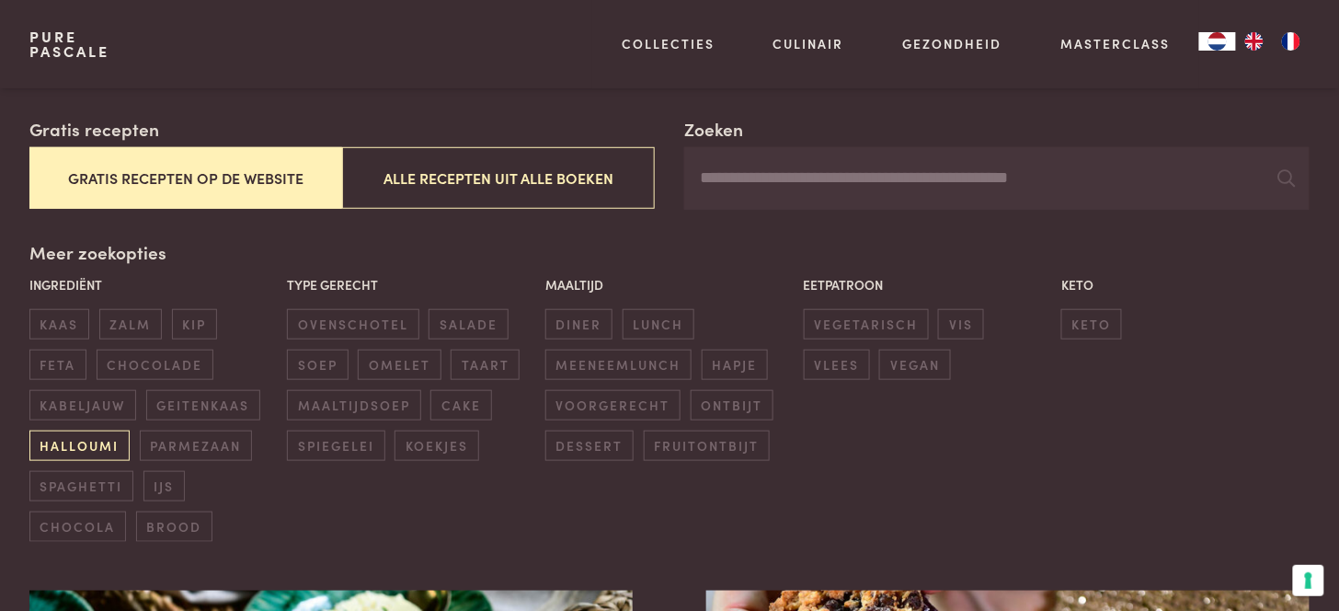
click at [89, 444] on span "halloumi" at bounding box center [79, 445] width 100 height 30
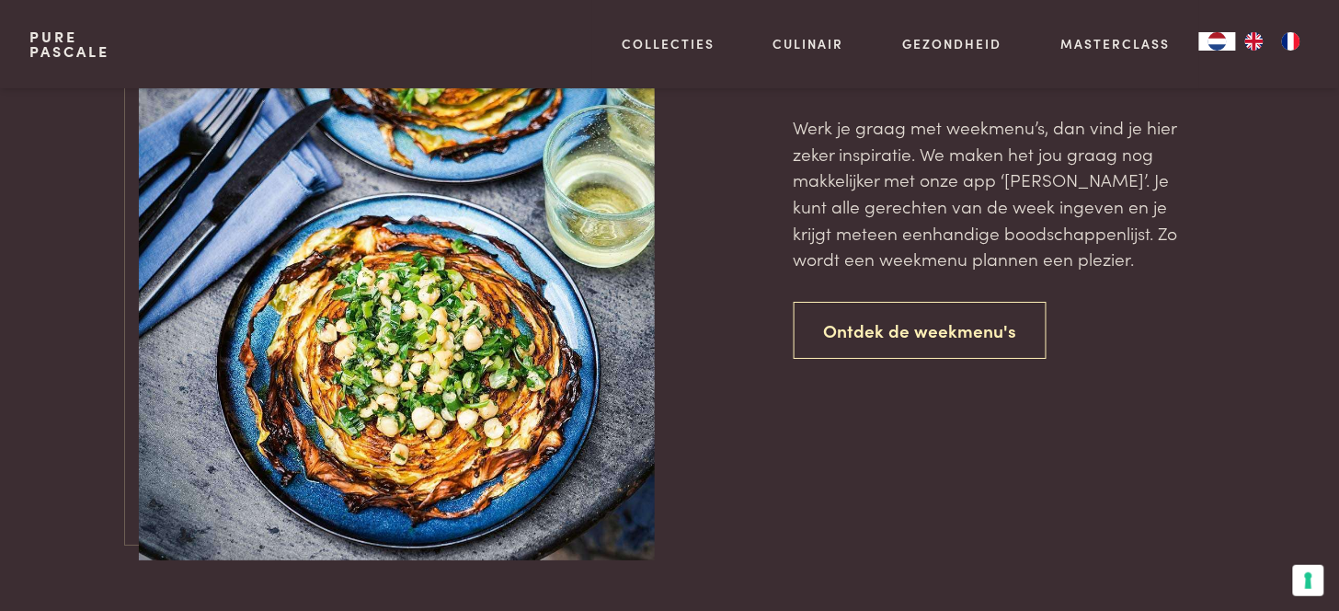
scroll to position [1750, 0]
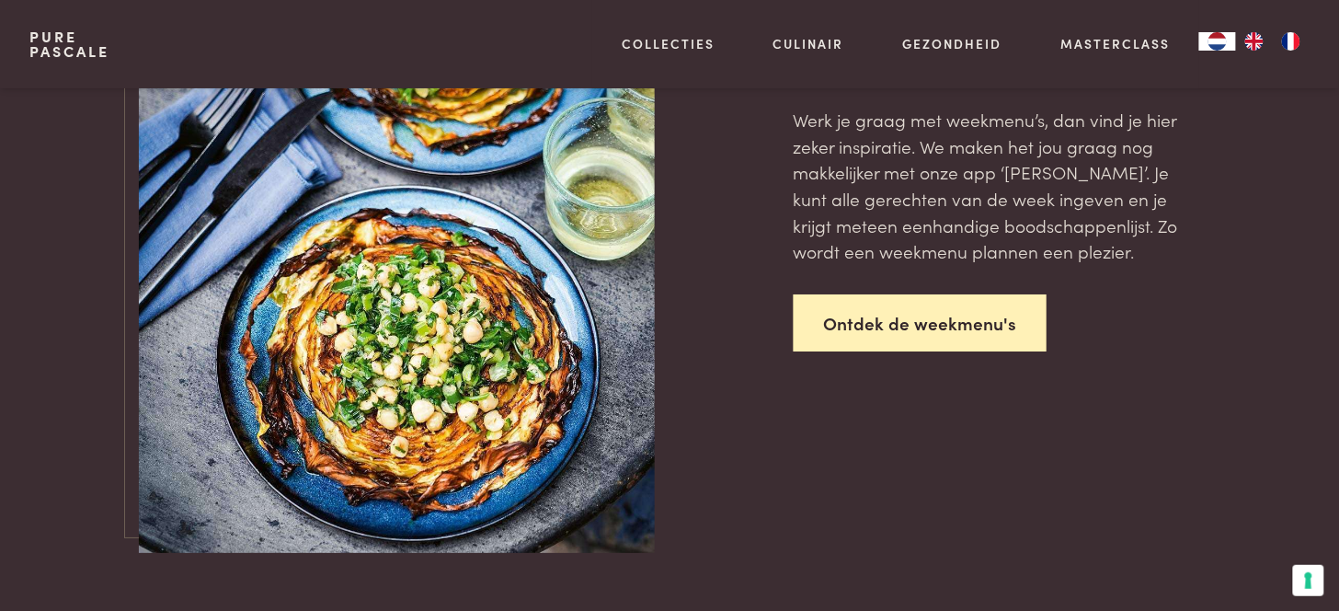
click at [861, 323] on link "Ontdek de weekmenu's" at bounding box center [921, 323] width 254 height 58
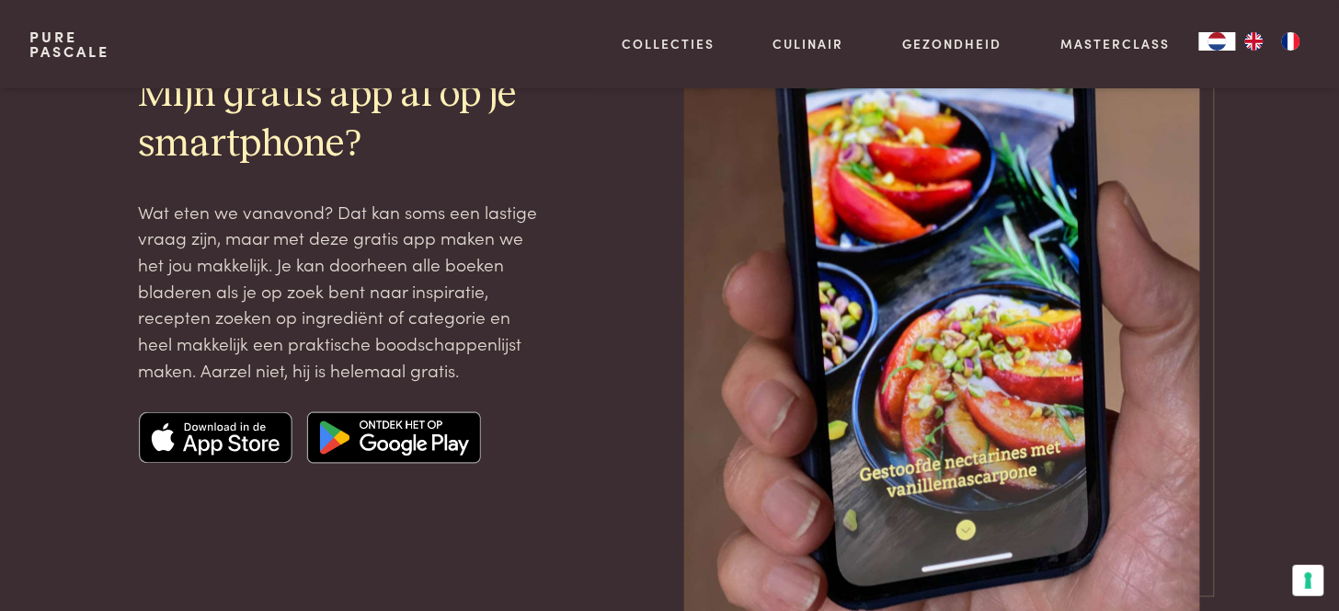
scroll to position [2554, 0]
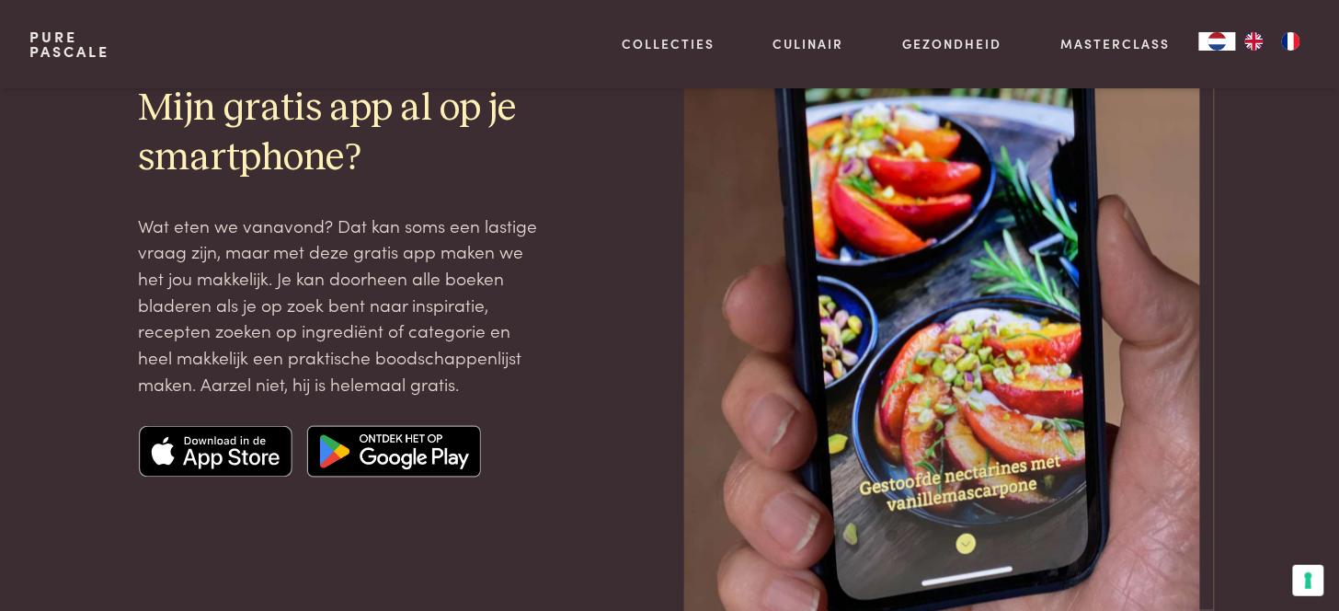
click at [904, 272] on img at bounding box center [942, 281] width 517 height 689
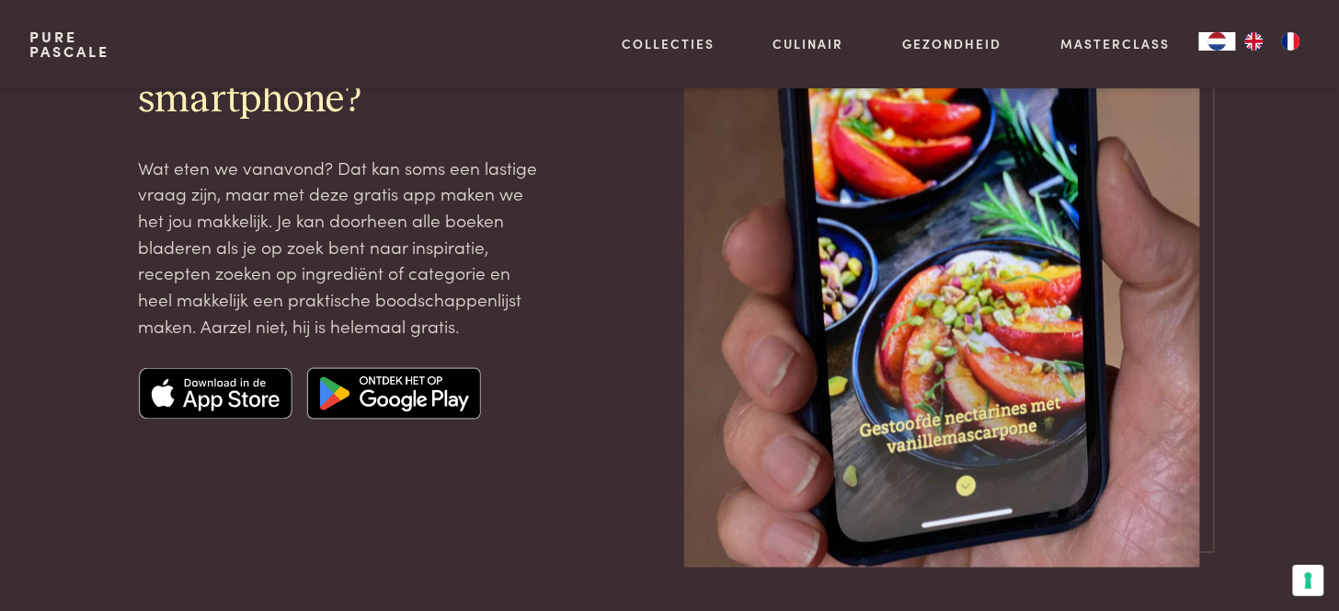
scroll to position [2656, 0]
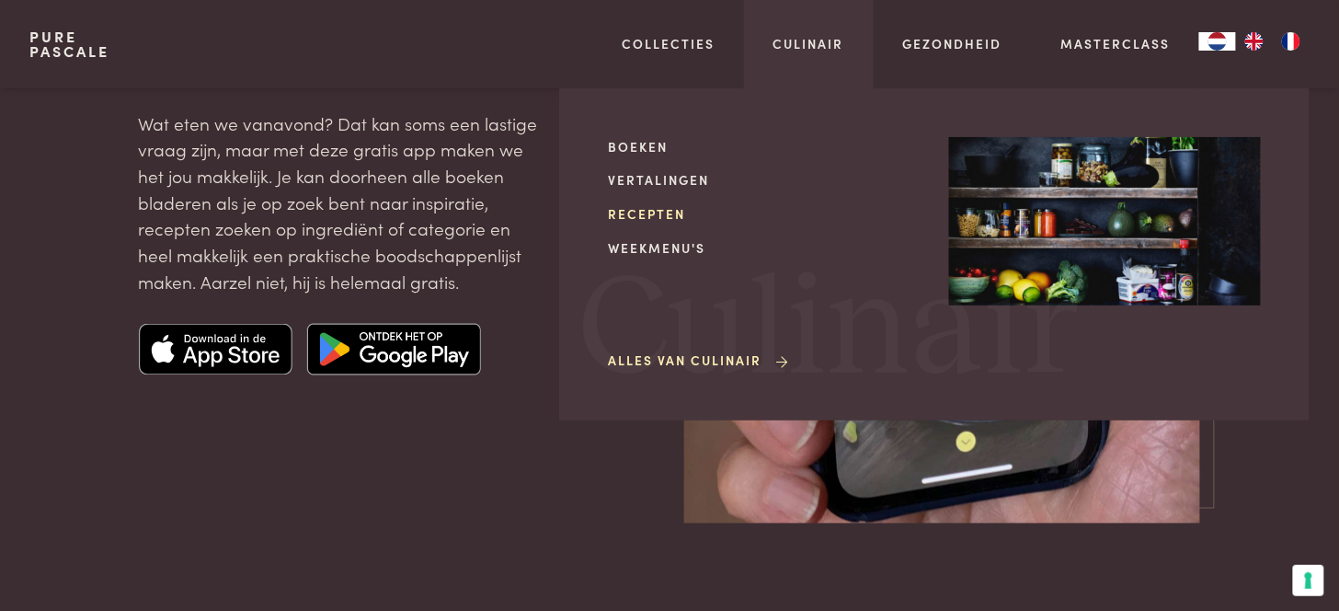
click at [660, 212] on link "Recepten" at bounding box center [764, 213] width 312 height 19
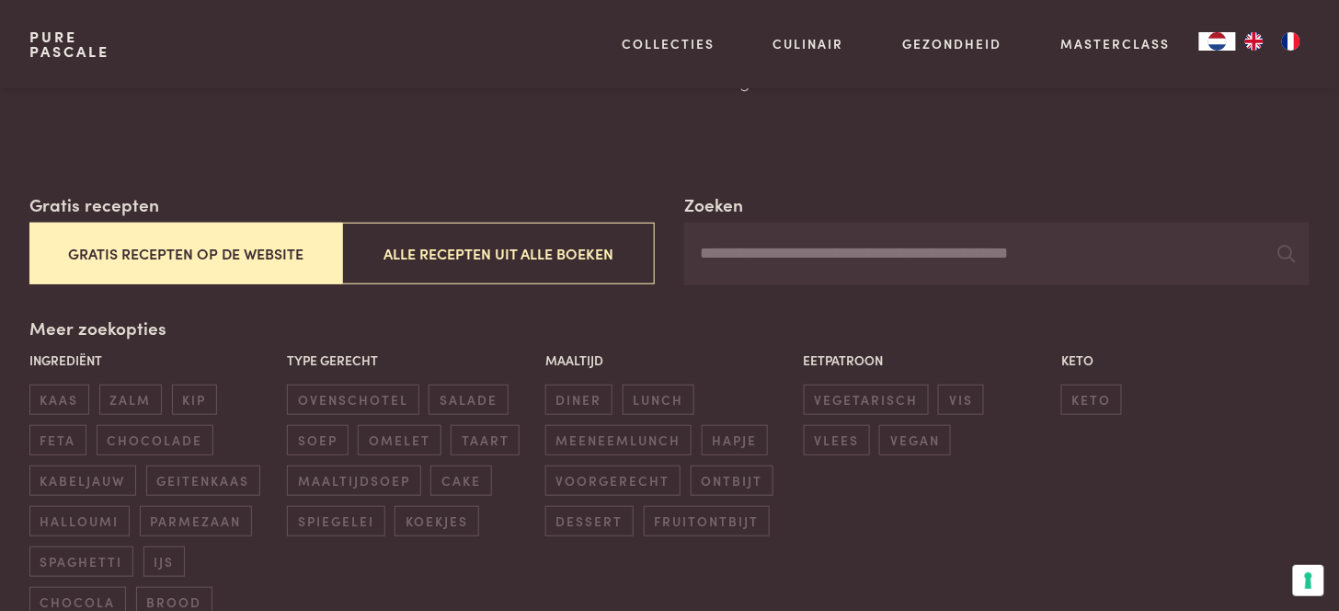
scroll to position [306, 0]
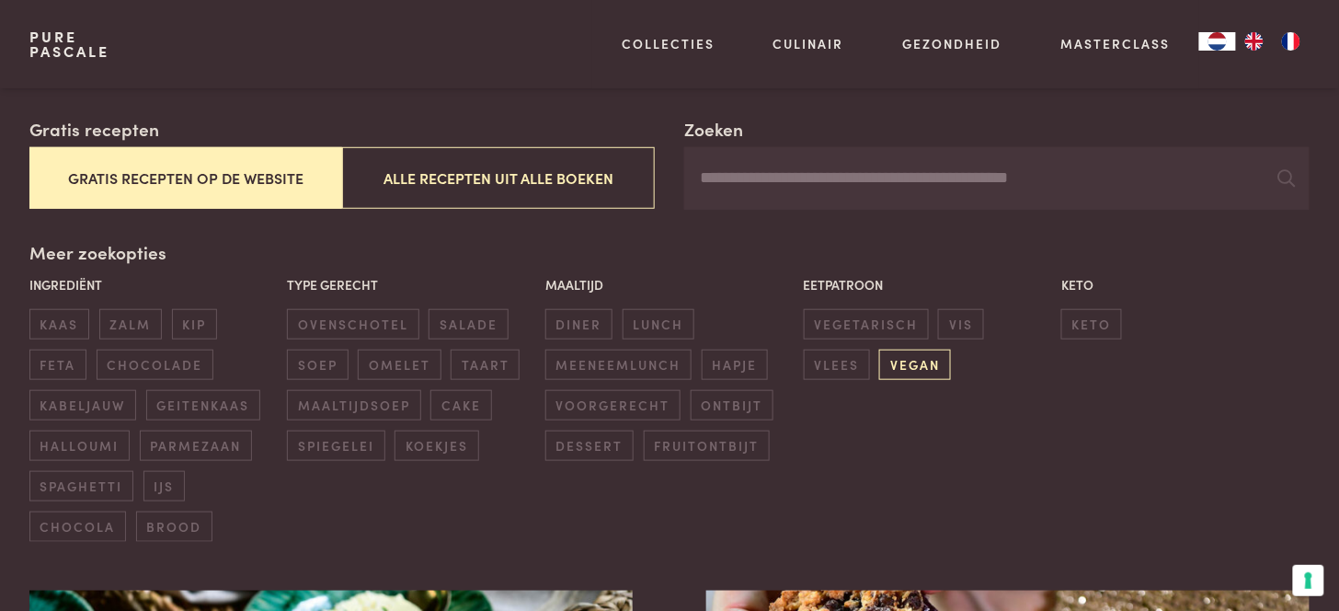
click at [899, 361] on span "vegan" at bounding box center [914, 365] width 71 height 30
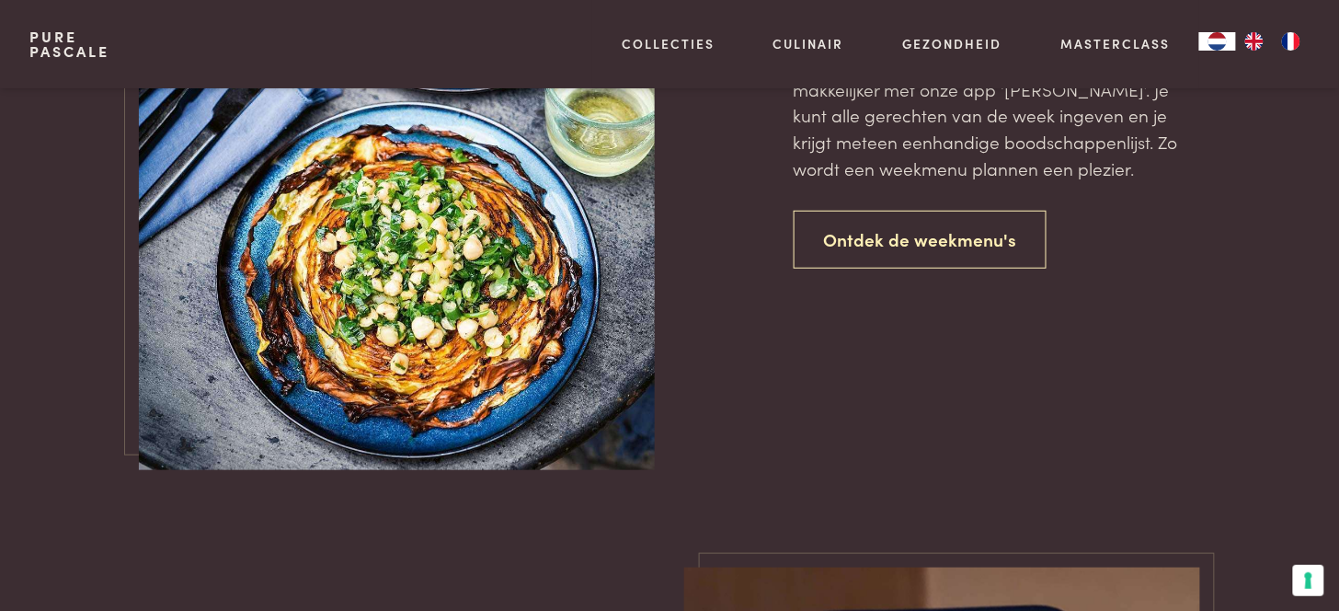
scroll to position [2261, 0]
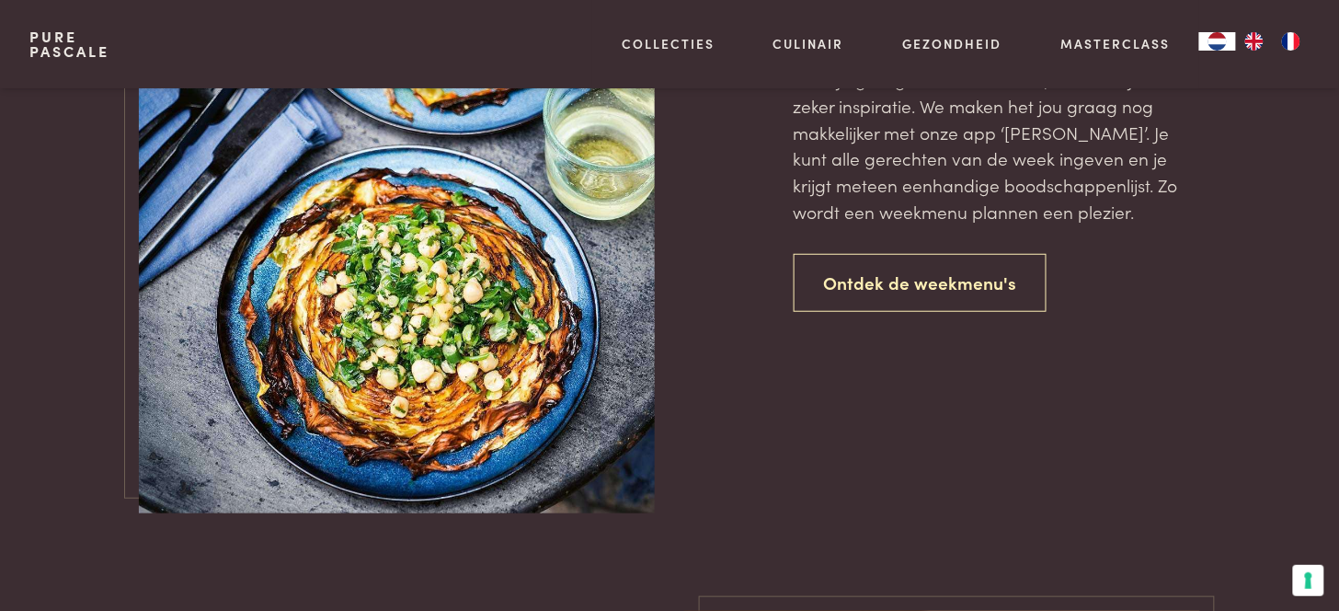
click at [491, 297] on img at bounding box center [397, 125] width 517 height 775
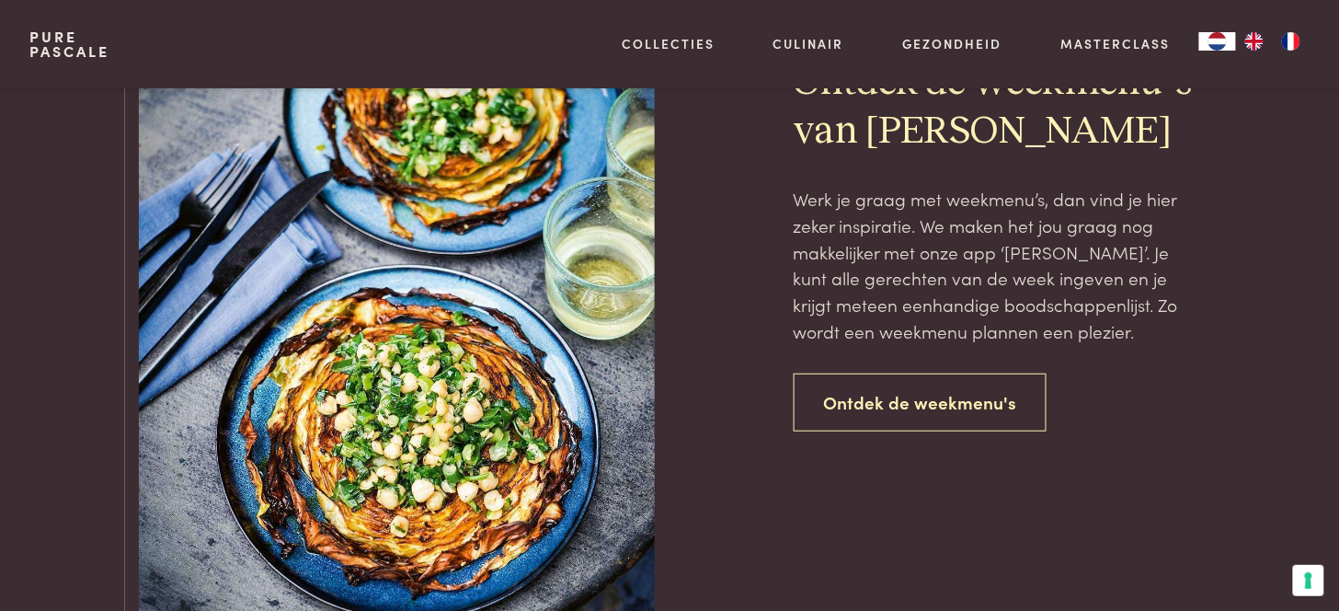
scroll to position [1853, 0]
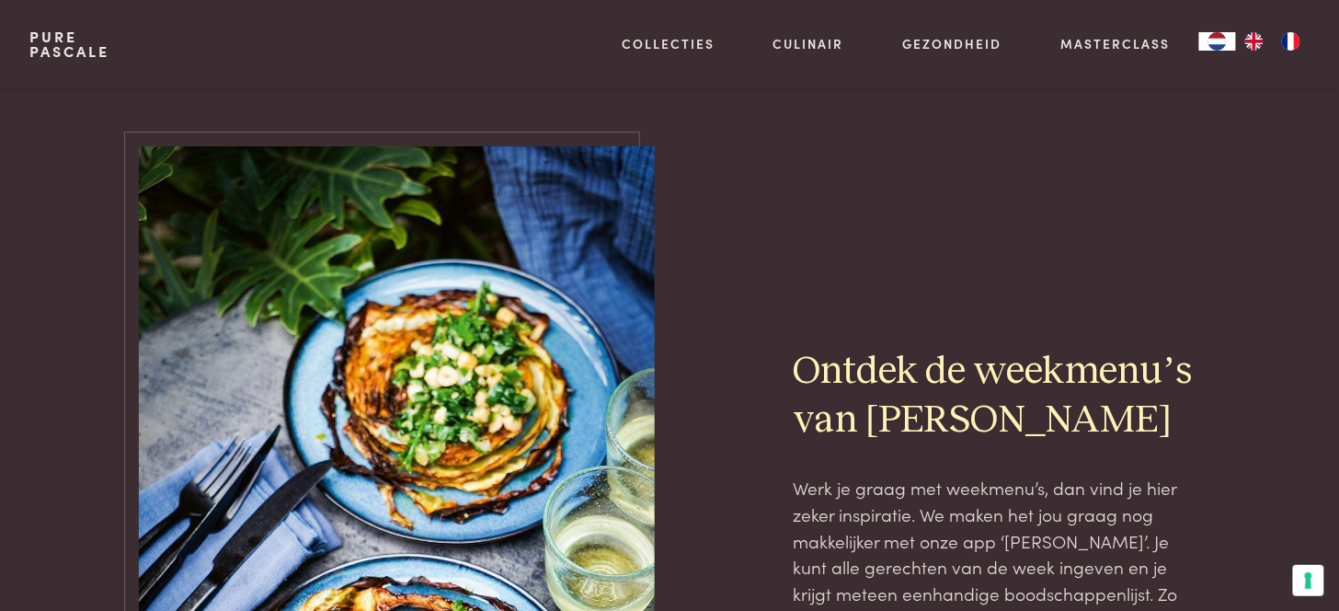
click at [453, 315] on img at bounding box center [397, 533] width 517 height 775
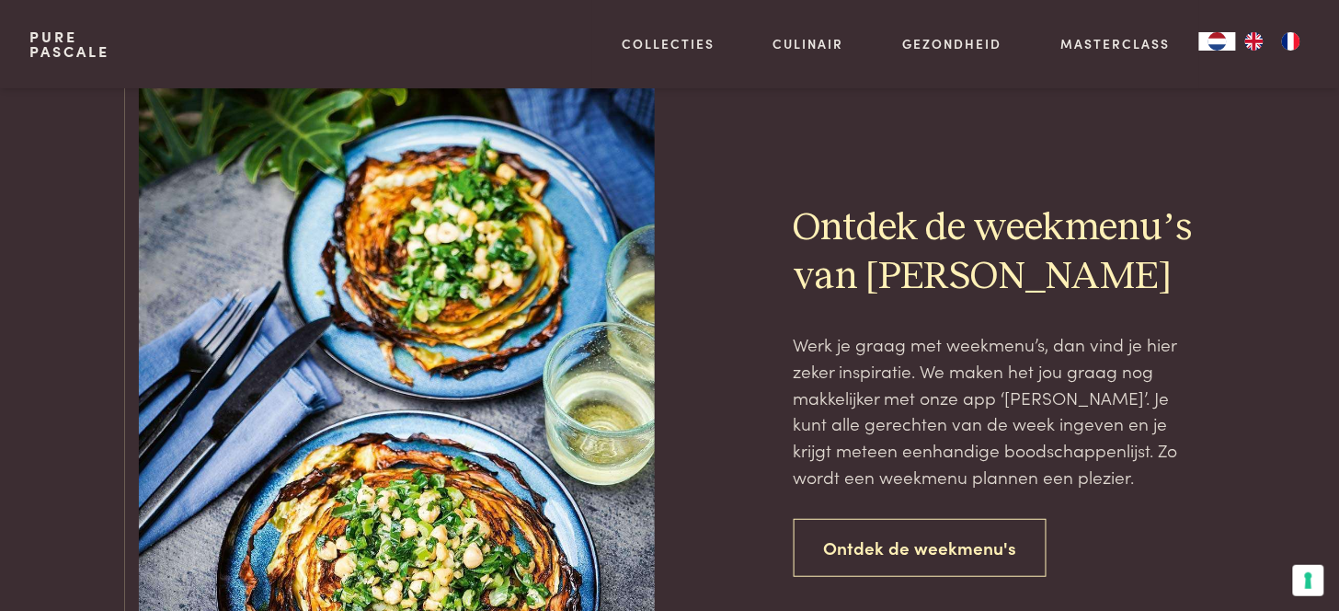
scroll to position [2057, 0]
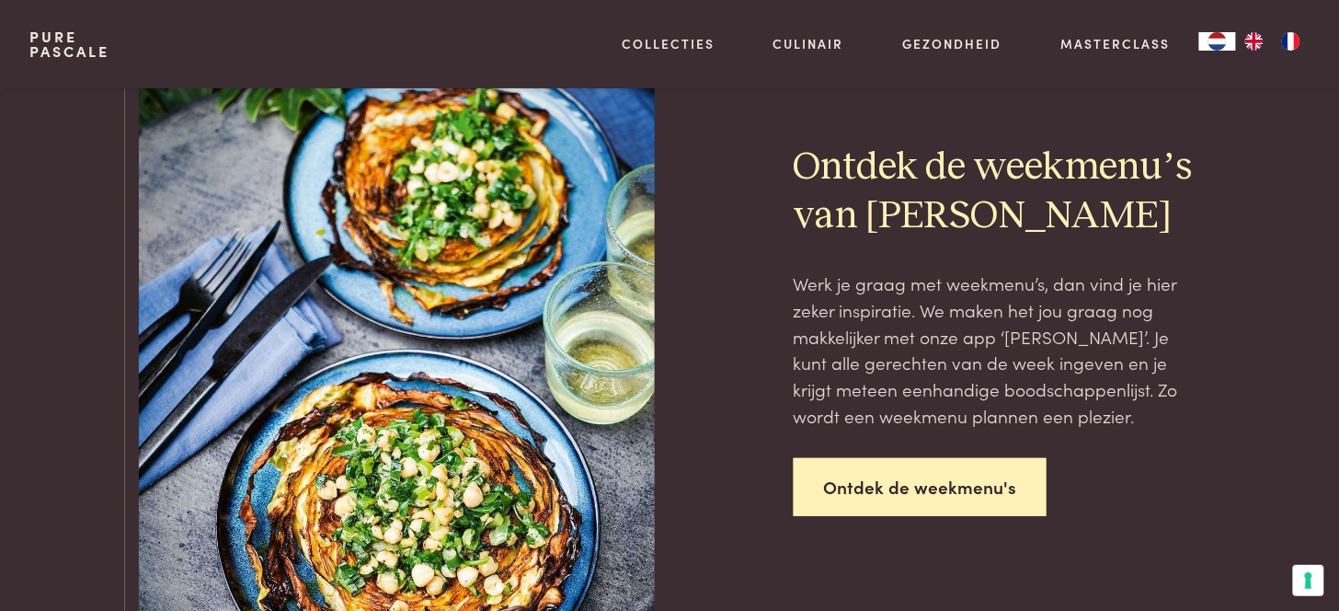
click at [913, 476] on link "Ontdek de weekmenu's" at bounding box center [921, 487] width 254 height 58
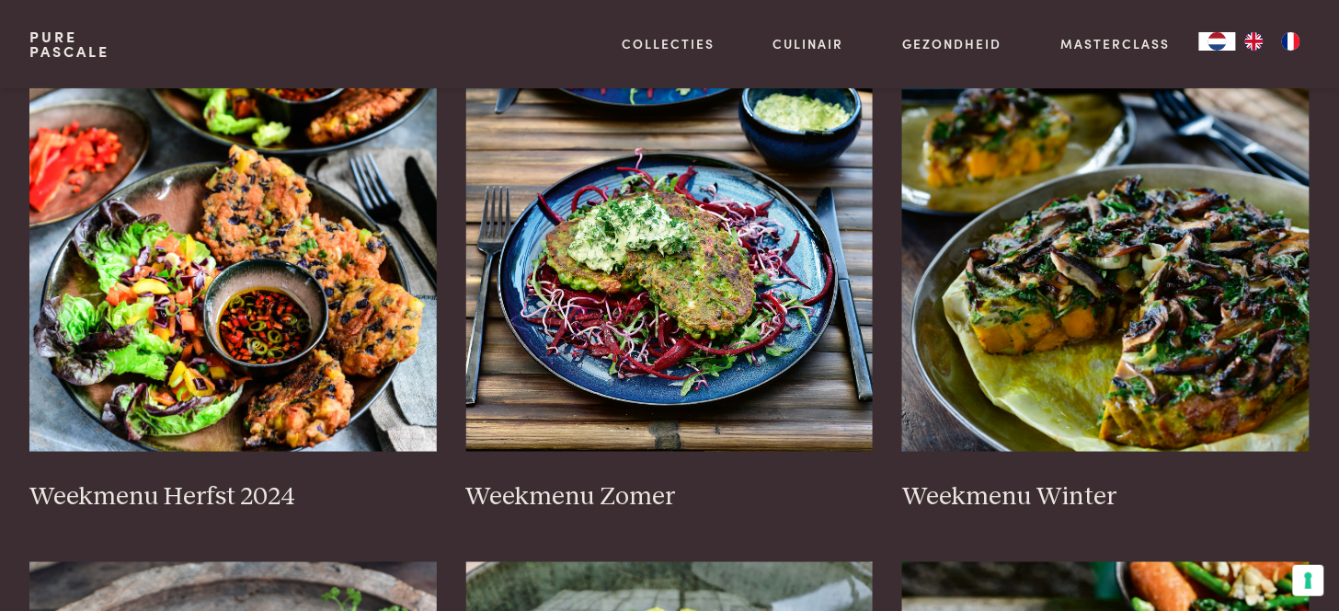
scroll to position [408, 0]
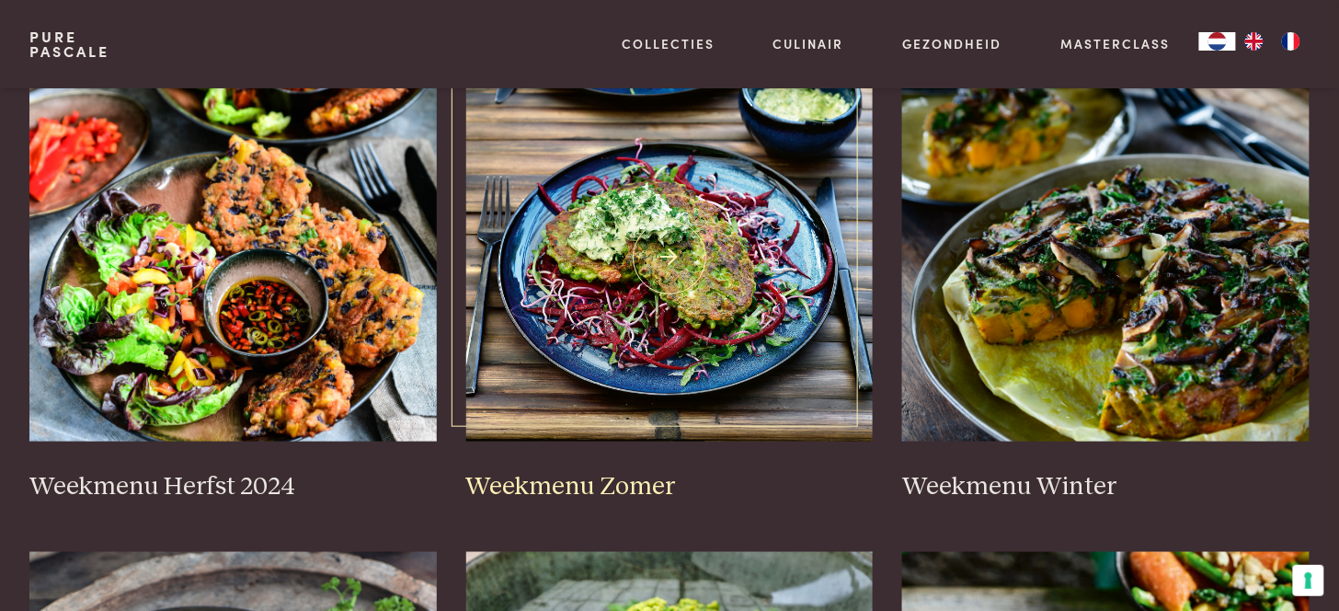
click at [629, 360] on img at bounding box center [669, 258] width 407 height 368
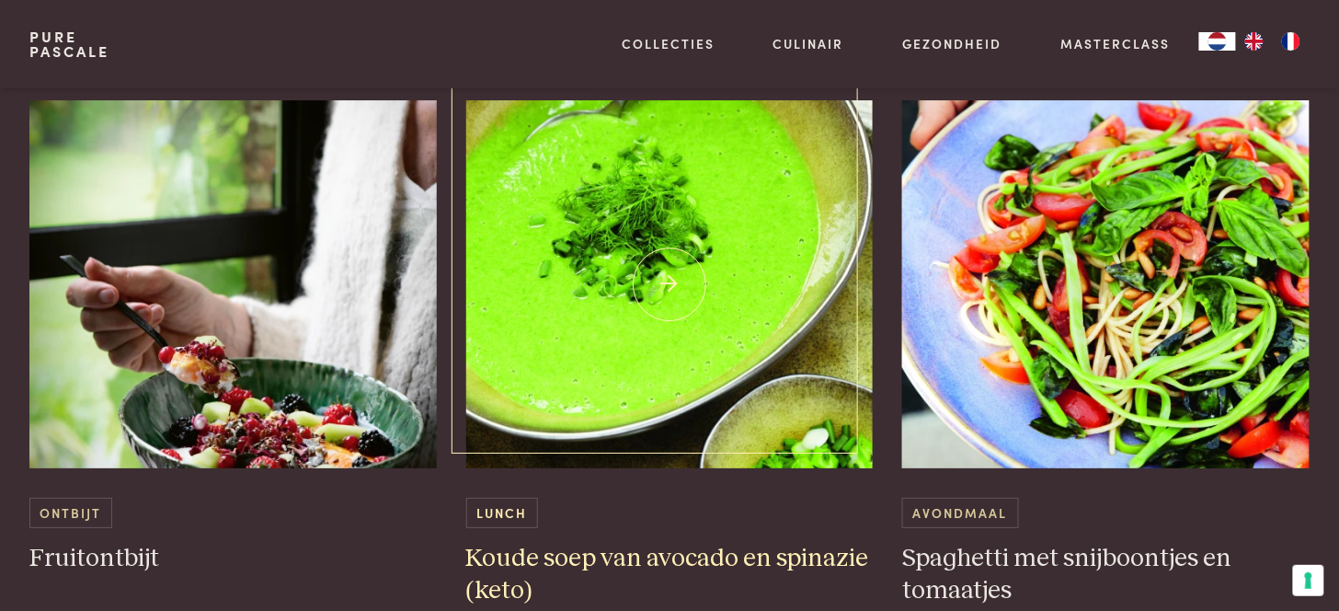
scroll to position [1840, 0]
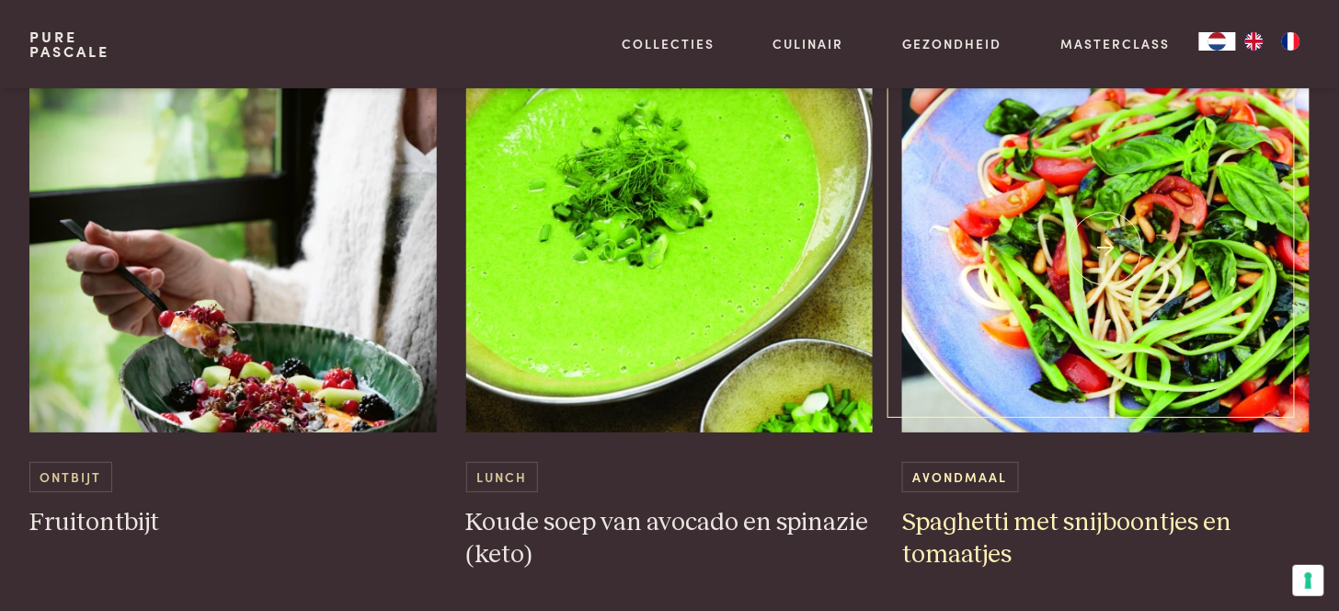
click at [1096, 313] on img at bounding box center [1105, 248] width 407 height 368
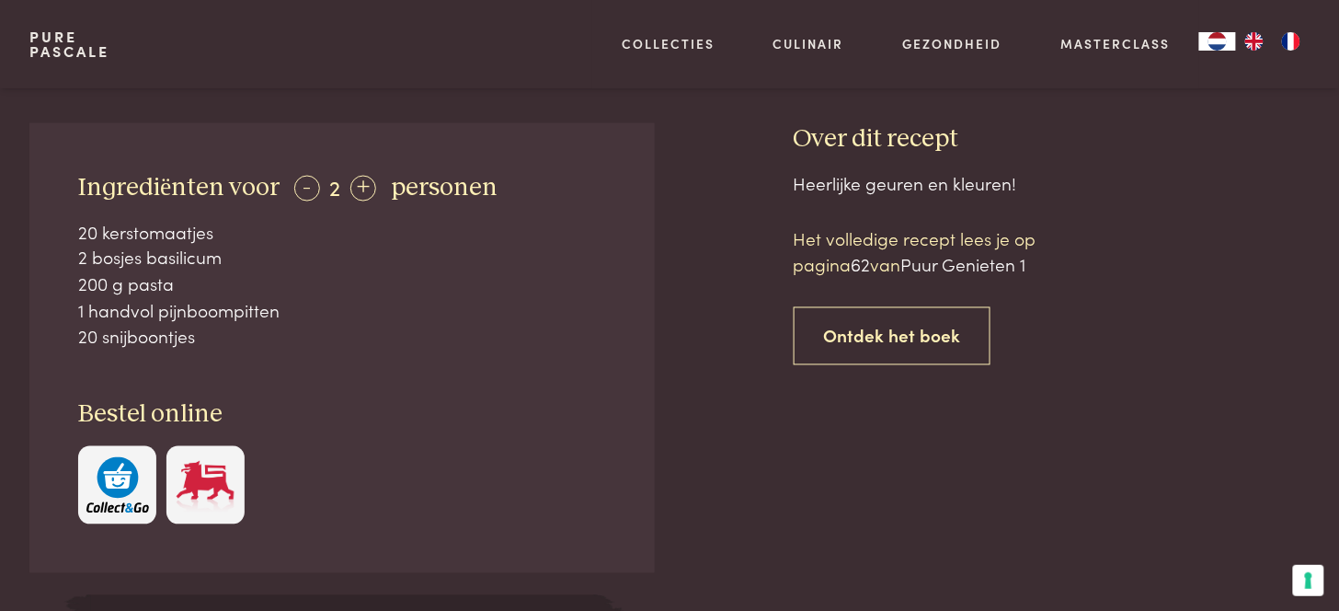
scroll to position [715, 0]
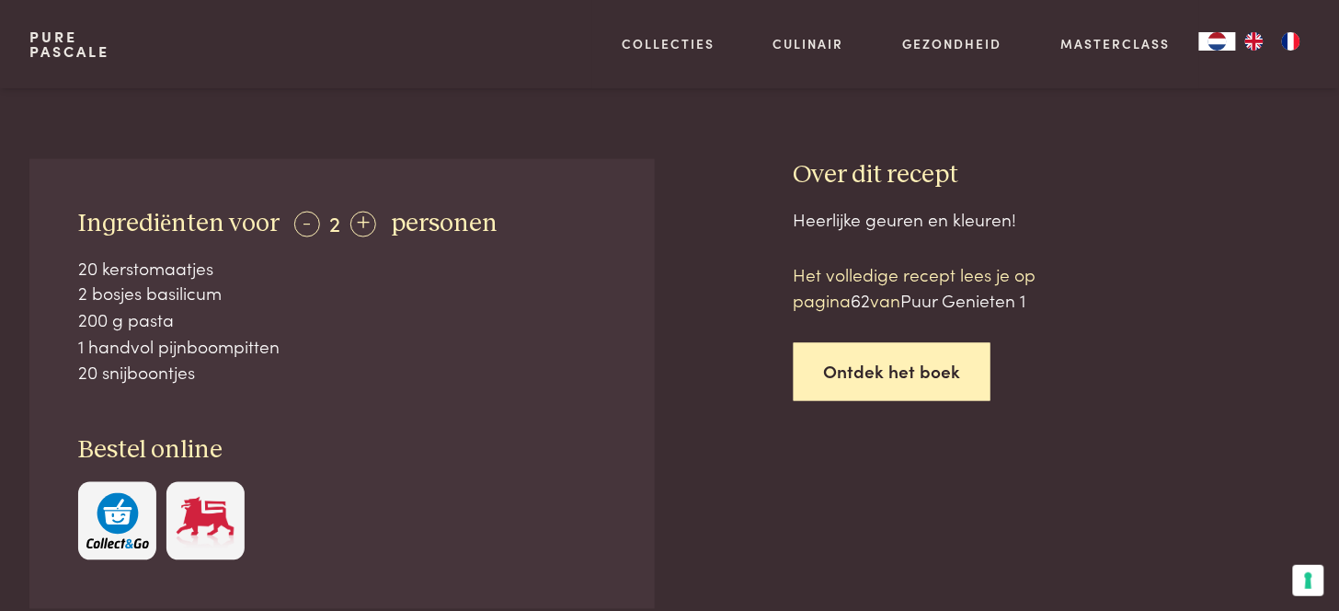
click at [927, 371] on link "Ontdek het boek" at bounding box center [893, 372] width 198 height 58
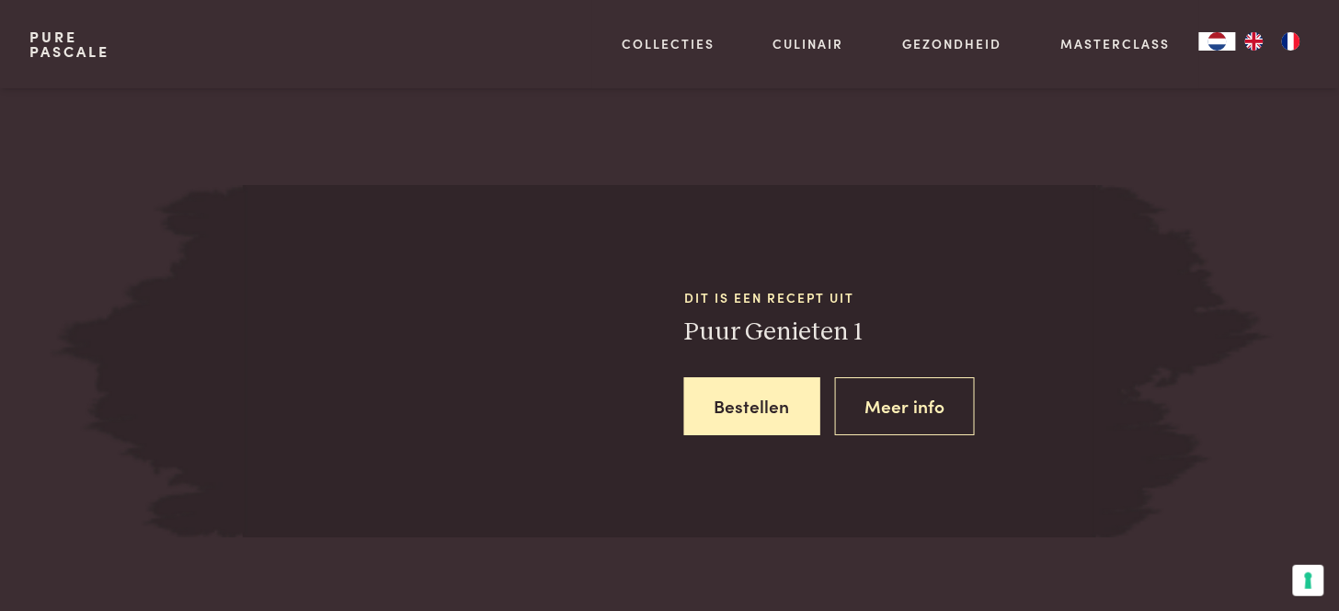
scroll to position [1643, 0]
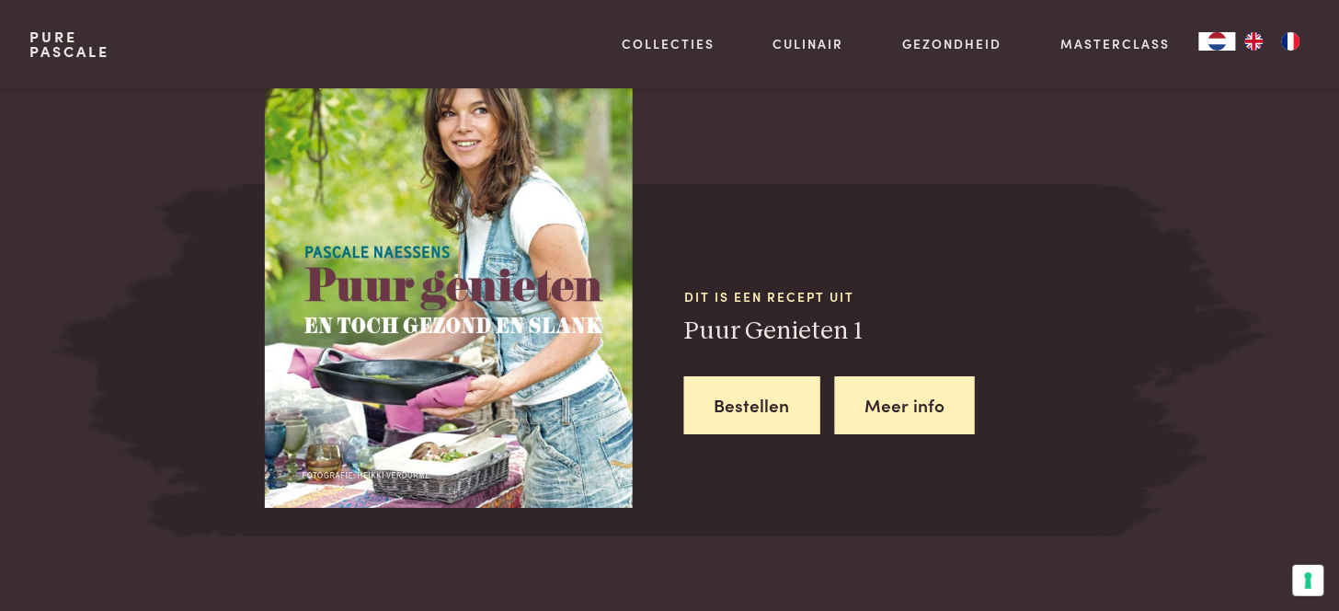
click at [901, 406] on link "Meer info" at bounding box center [905, 405] width 141 height 58
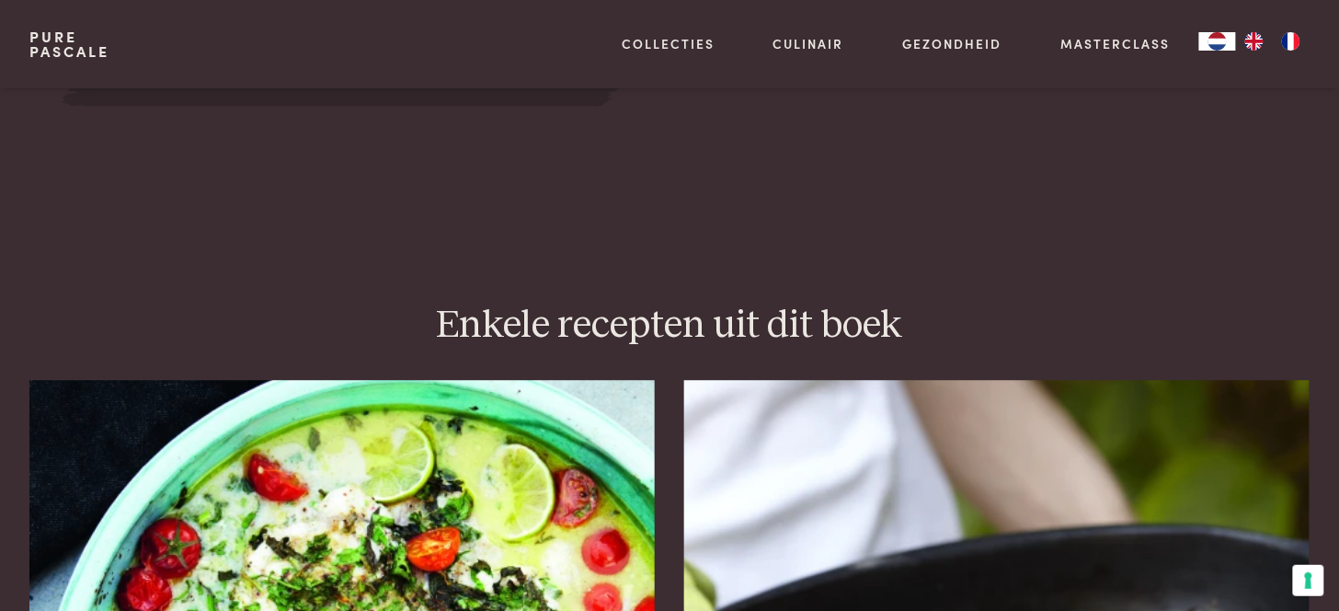
scroll to position [970, 0]
